Goal: Check status: Check status

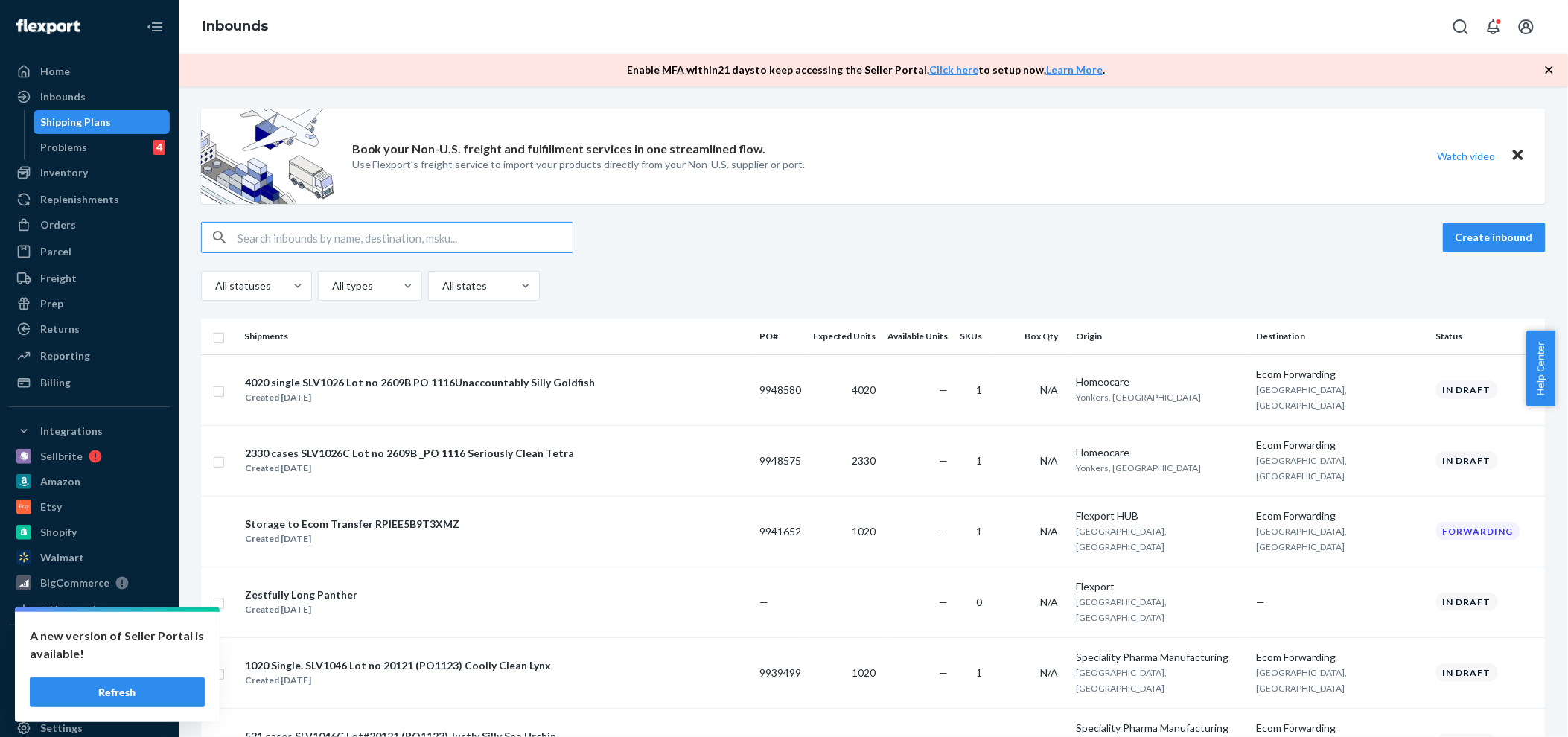
scroll to position [330, 0]
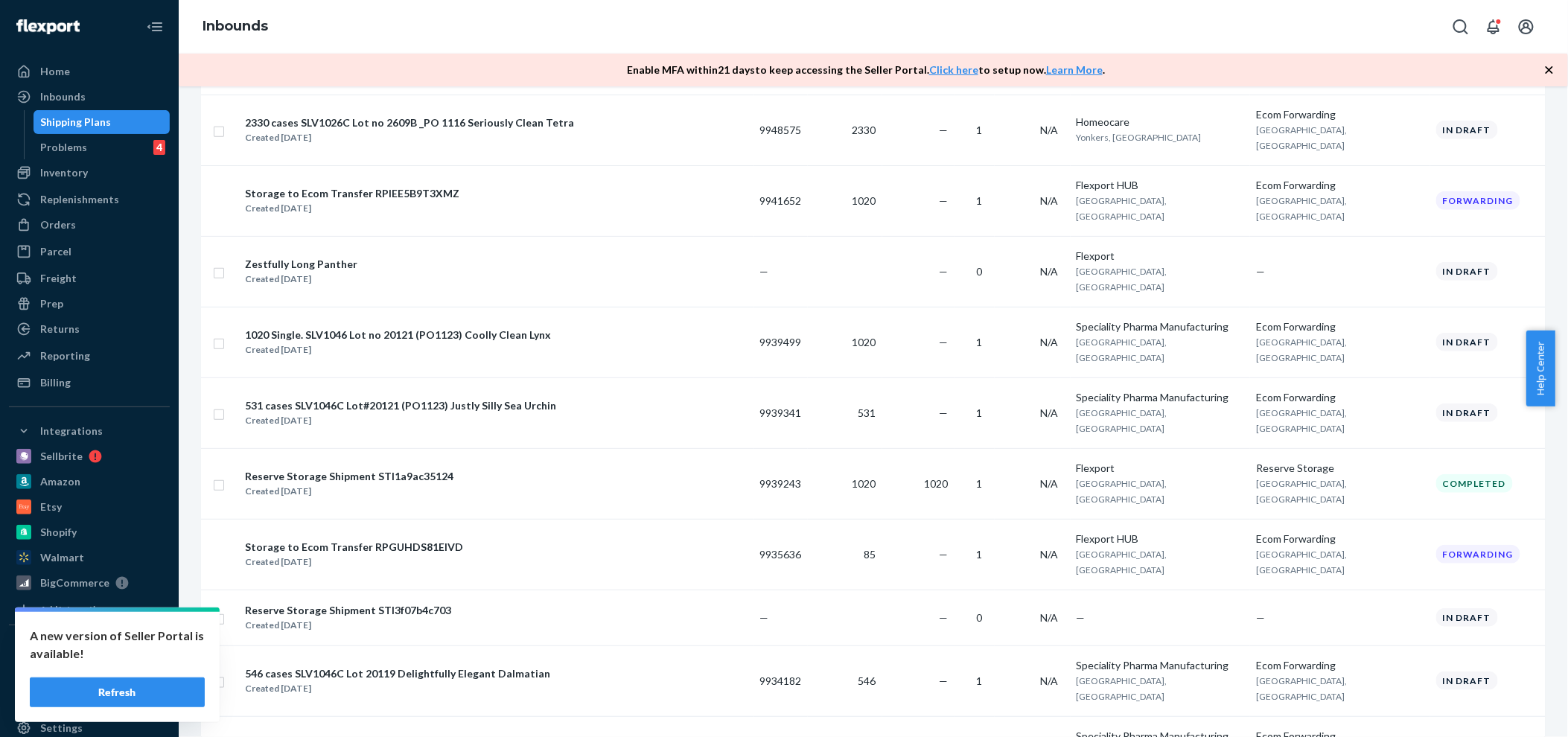
click at [115, 690] on button "Refresh" at bounding box center [118, 692] width 175 height 30
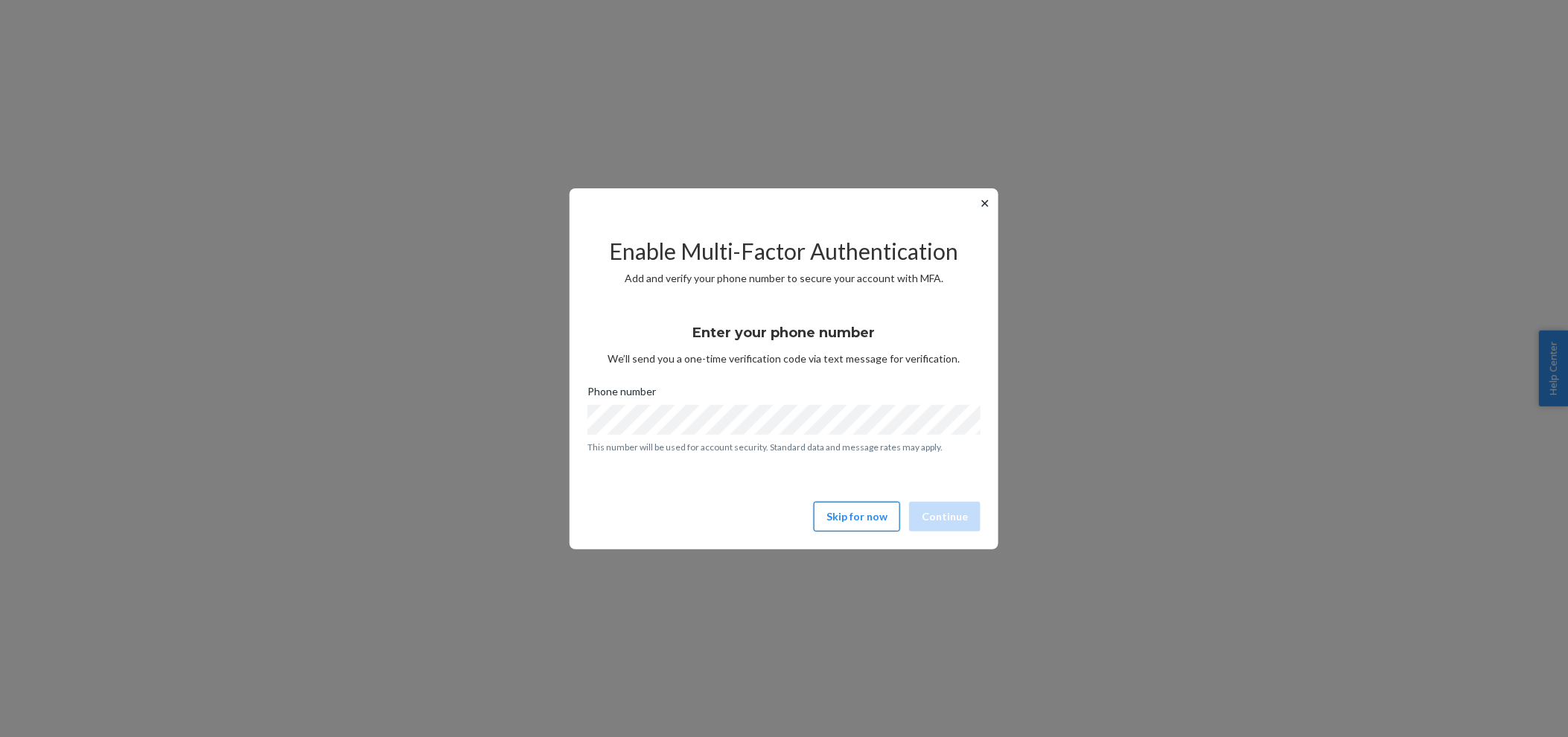
click at [856, 526] on button "Skip for now" at bounding box center [857, 516] width 87 height 30
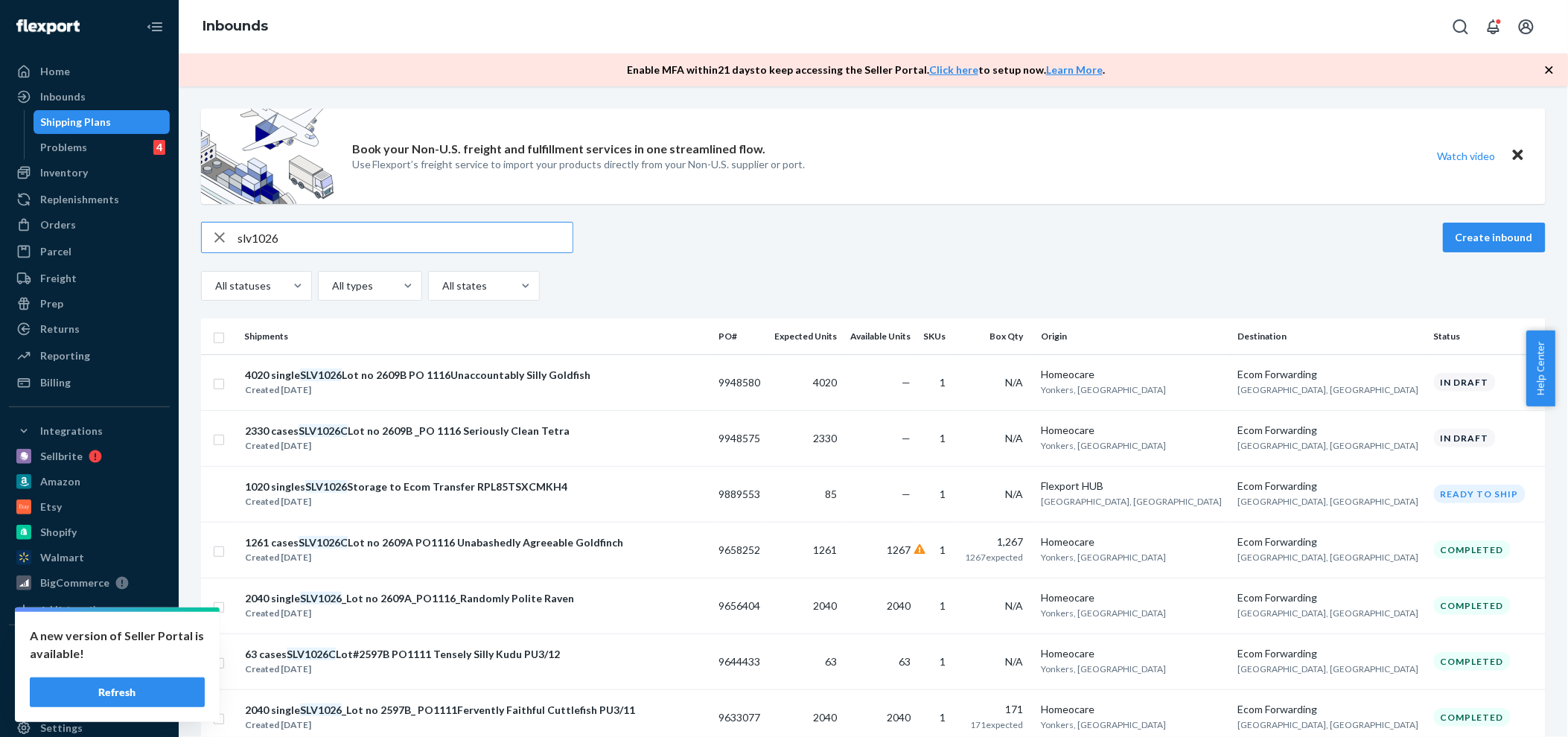
click at [339, 241] on input "slv1026" at bounding box center [404, 237] width 335 height 30
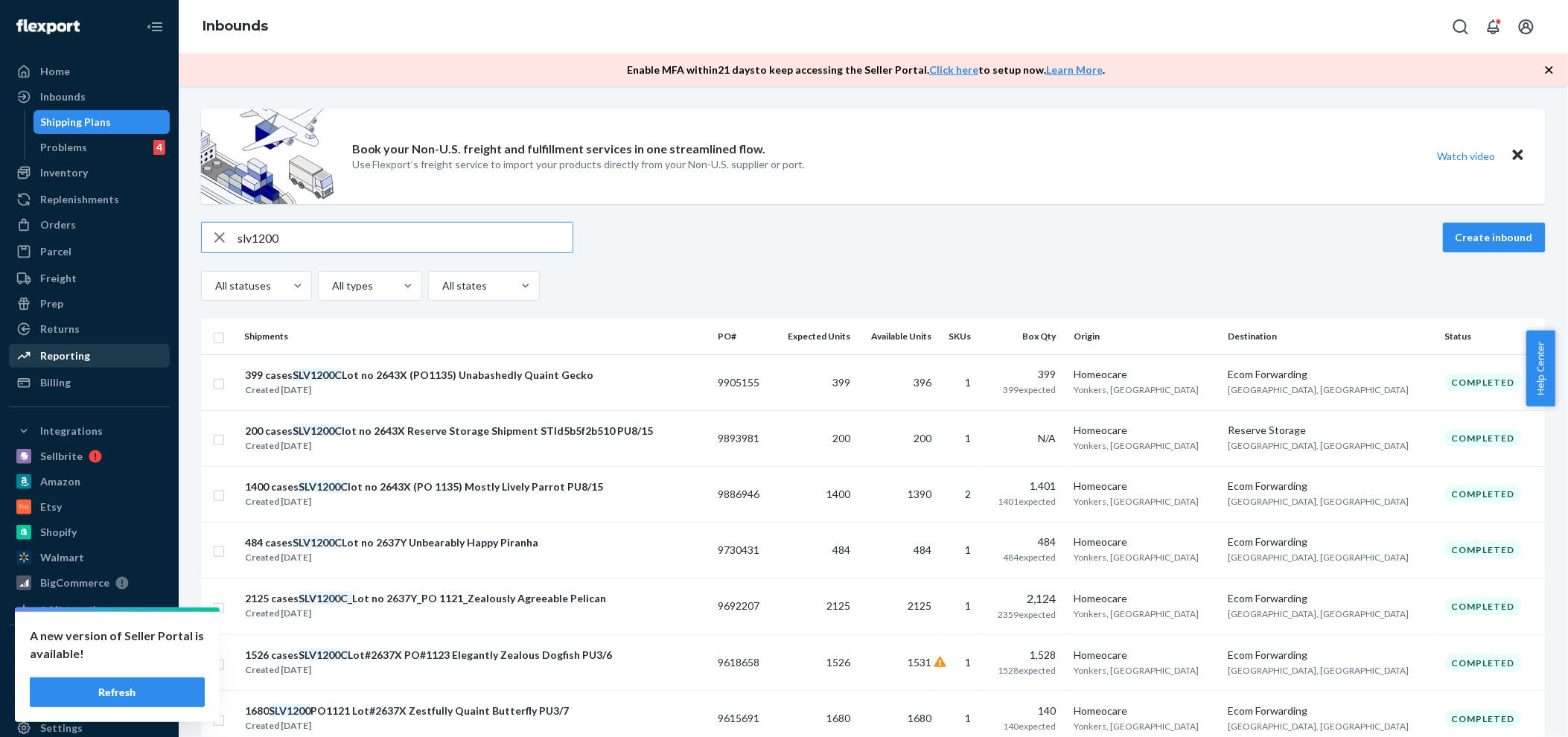
type input "slv1200"
click at [148, 690] on button "Refresh" at bounding box center [118, 692] width 175 height 30
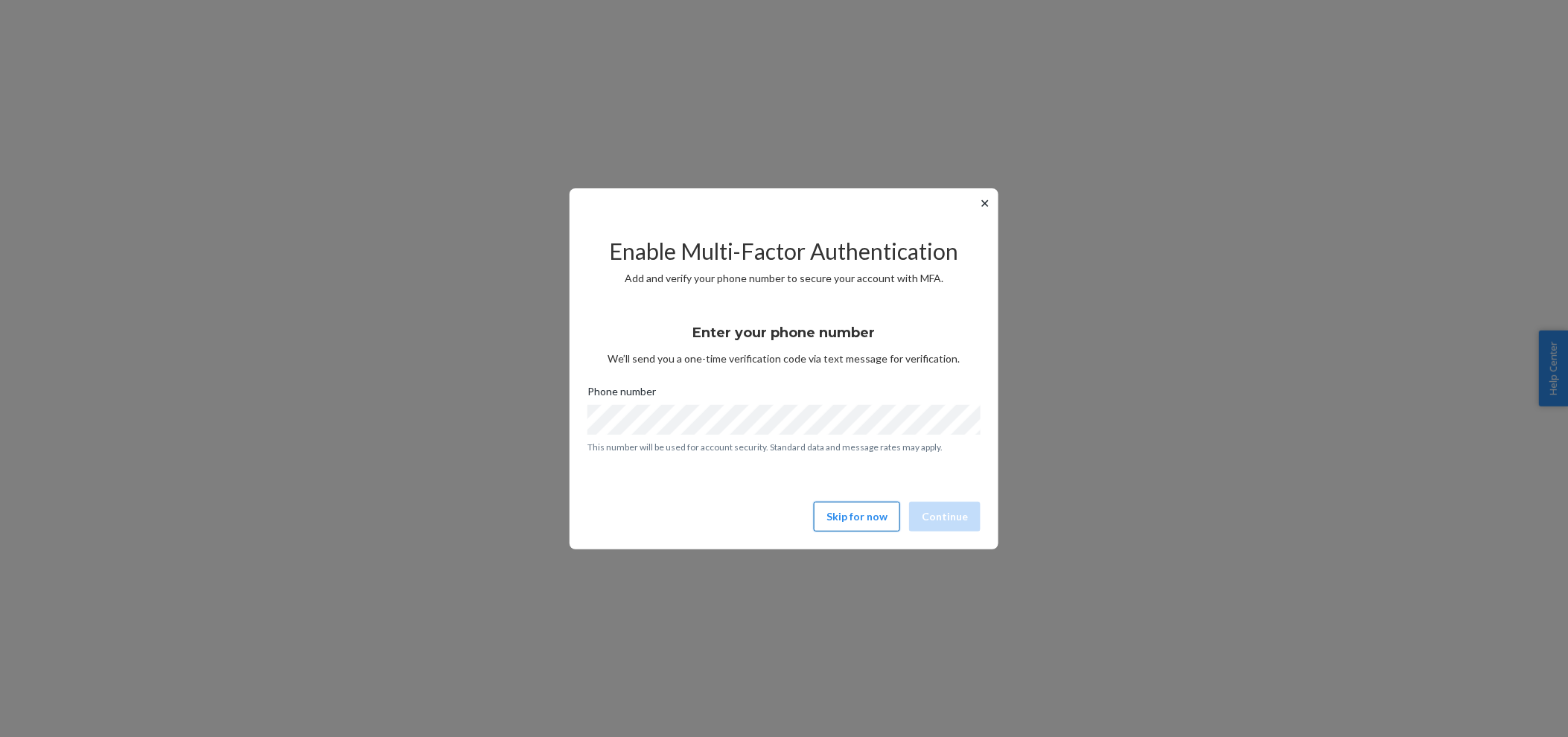
click at [864, 514] on button "Skip for now" at bounding box center [857, 516] width 87 height 30
